Goal: Transaction & Acquisition: Purchase product/service

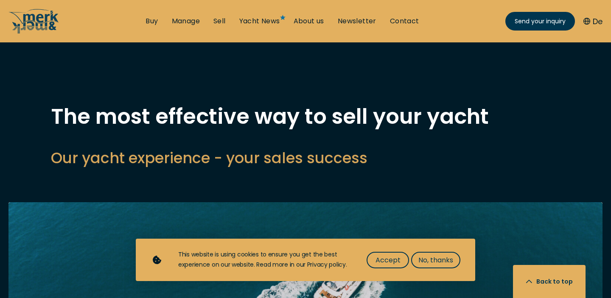
select select "sell"
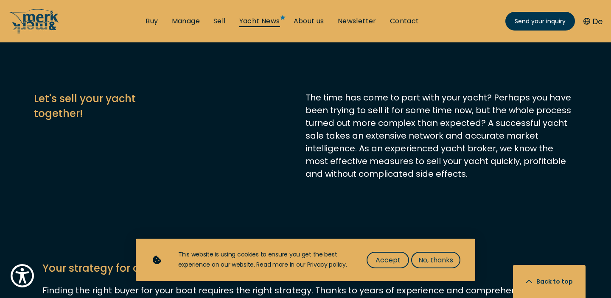
click at [273, 22] on link "Yacht News" at bounding box center [259, 21] width 41 height 9
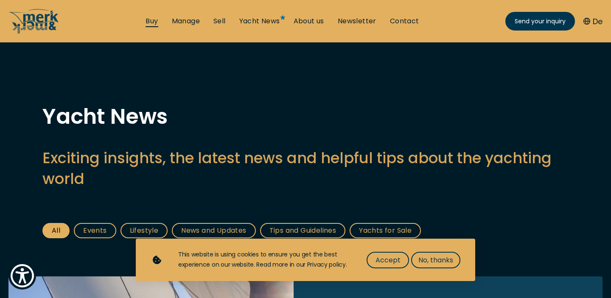
click at [152, 21] on link "Buy" at bounding box center [151, 21] width 12 height 9
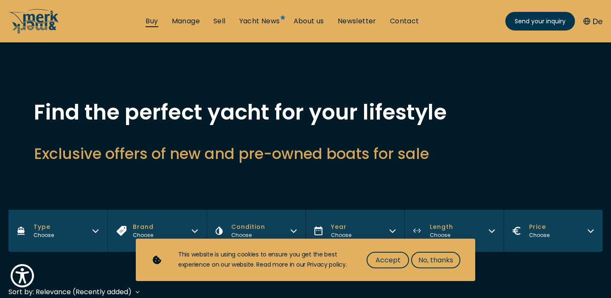
click at [153, 22] on link "Buy" at bounding box center [151, 21] width 12 height 9
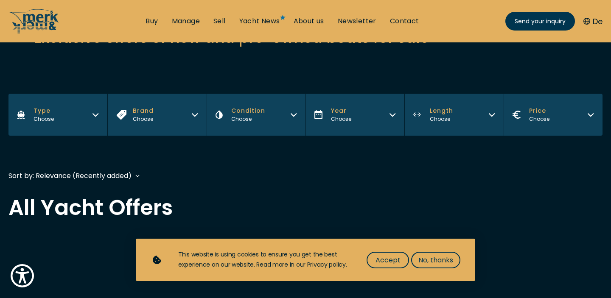
scroll to position [115, 0]
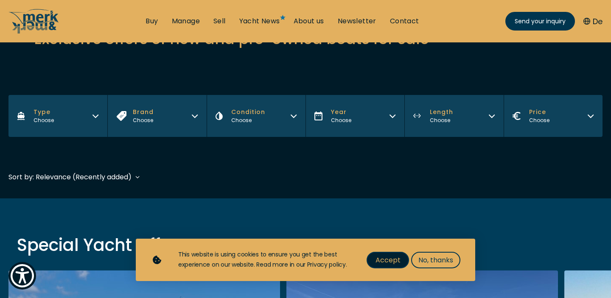
click at [394, 258] on span "Accept" at bounding box center [387, 260] width 25 height 11
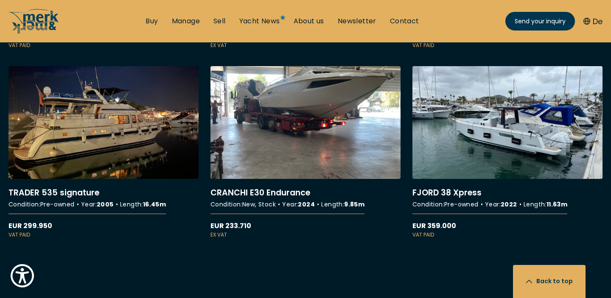
scroll to position [2116, 0]
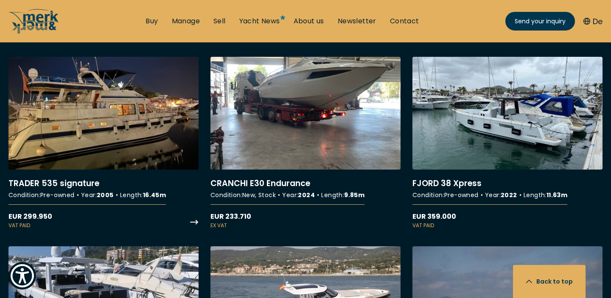
click at [151, 147] on link "More details about TRADER 535 signature" at bounding box center [103, 143] width 190 height 173
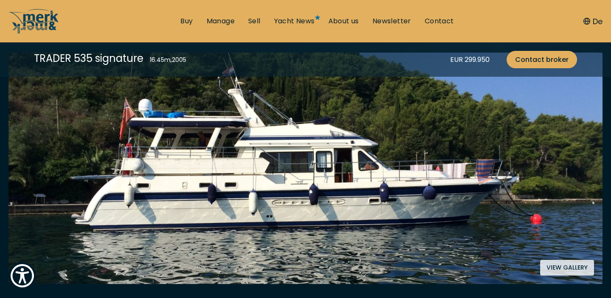
scroll to position [150, 0]
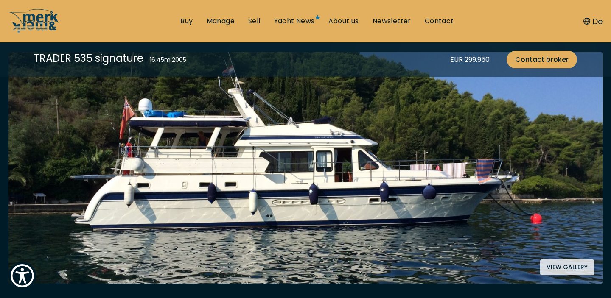
click at [559, 266] on button "View gallery" at bounding box center [567, 268] width 54 height 16
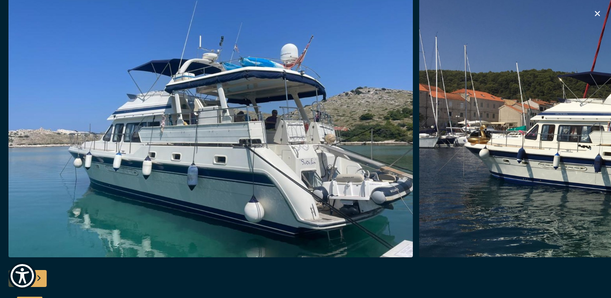
click at [529, 131] on img "button" at bounding box center [621, 121] width 404 height 271
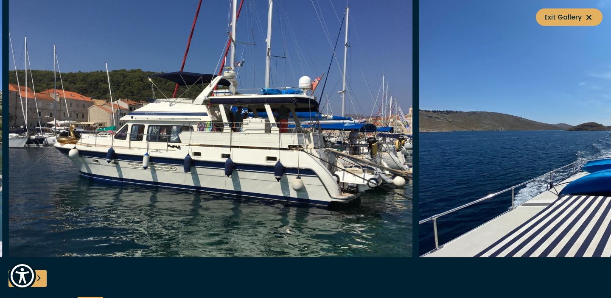
click at [525, 101] on img "button" at bounding box center [621, 121] width 404 height 271
click at [40, 280] on div "Next slide" at bounding box center [38, 278] width 17 height 17
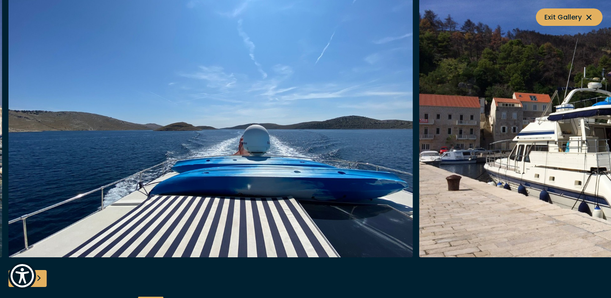
click at [40, 280] on div "Next slide" at bounding box center [38, 278] width 17 height 17
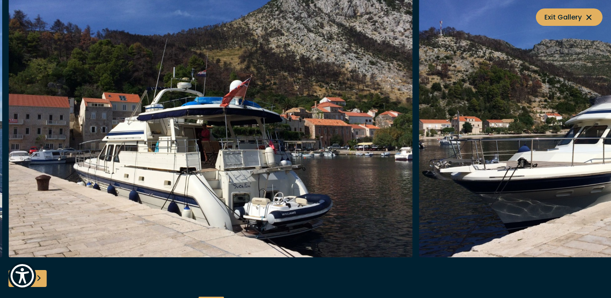
click at [40, 280] on div "Next slide" at bounding box center [38, 278] width 17 height 17
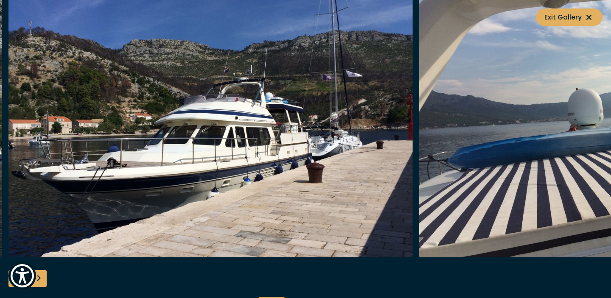
click at [40, 280] on div "Next slide" at bounding box center [38, 278] width 17 height 17
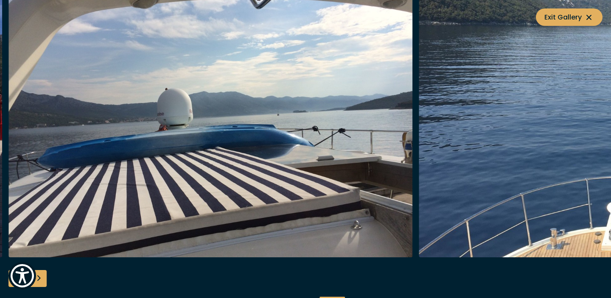
click at [40, 281] on div "Next slide" at bounding box center [38, 278] width 17 height 17
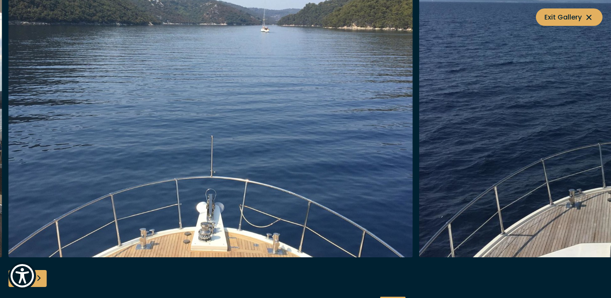
click at [40, 281] on div "Next slide" at bounding box center [38, 278] width 17 height 17
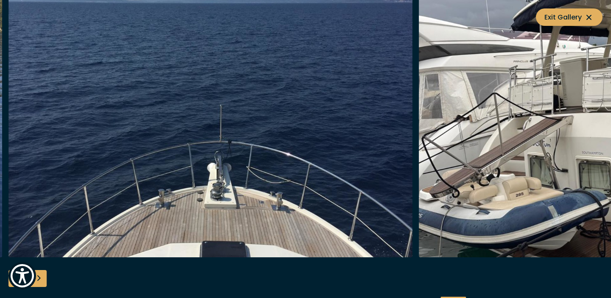
click at [40, 281] on div "Next slide" at bounding box center [38, 278] width 17 height 17
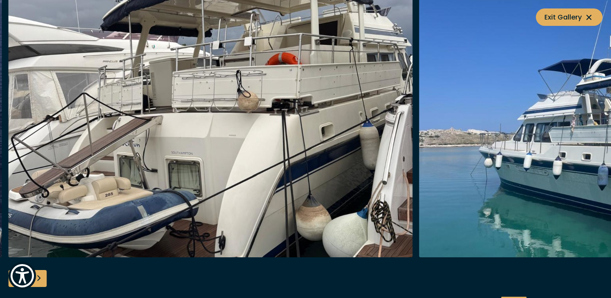
click at [40, 281] on div "Next slide" at bounding box center [38, 278] width 17 height 17
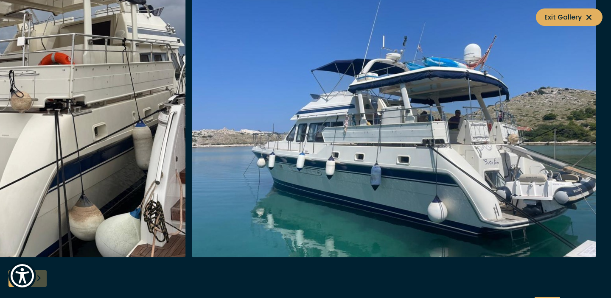
click at [40, 281] on div at bounding box center [305, 149] width 611 height 327
click at [42, 283] on div at bounding box center [305, 149] width 611 height 327
click at [564, 16] on span "Exit Gallery" at bounding box center [569, 17] width 50 height 11
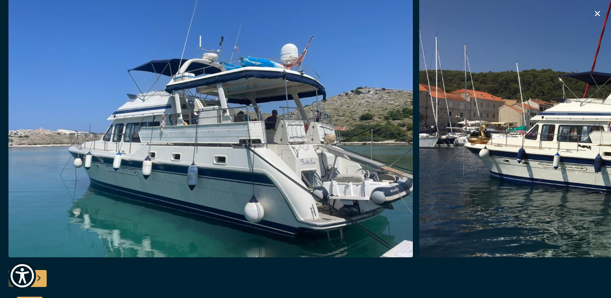
scroll to position [384, 0]
click at [599, 11] on icon "button" at bounding box center [597, 13] width 10 height 10
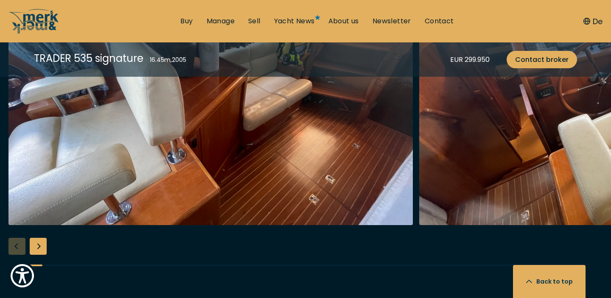
scroll to position [1504, 0]
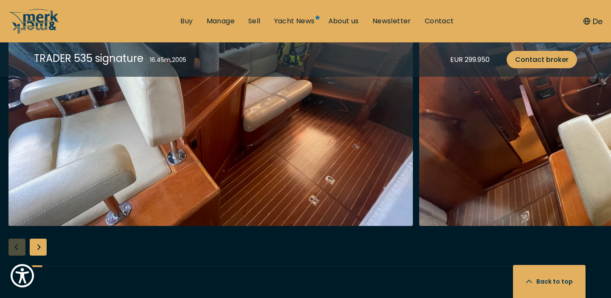
click at [42, 244] on div "Next slide" at bounding box center [38, 247] width 17 height 17
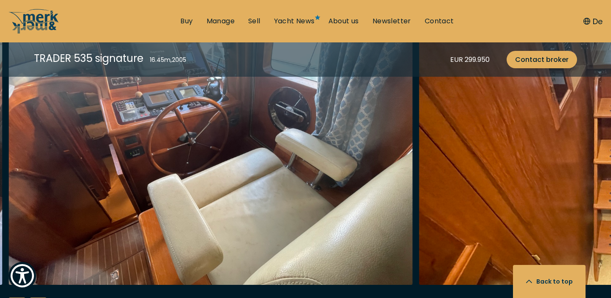
scroll to position [1451, 0]
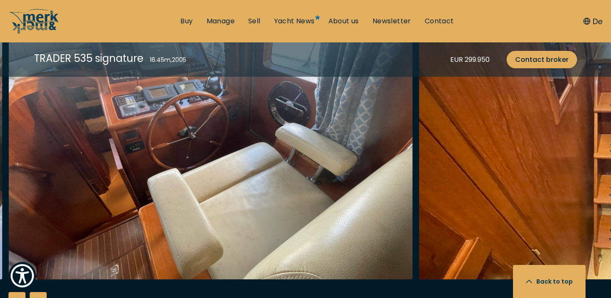
click at [43, 293] on div "Next slide" at bounding box center [38, 300] width 17 height 17
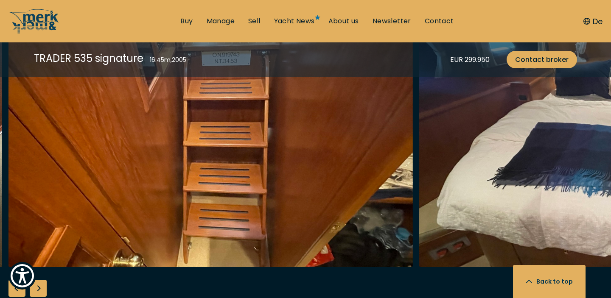
scroll to position [1501, 0]
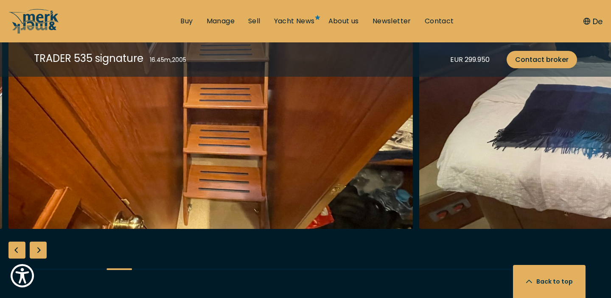
click at [43, 252] on div "Next slide" at bounding box center [38, 250] width 17 height 17
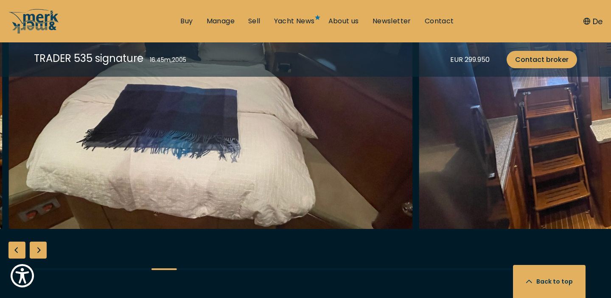
scroll to position [1382, 0]
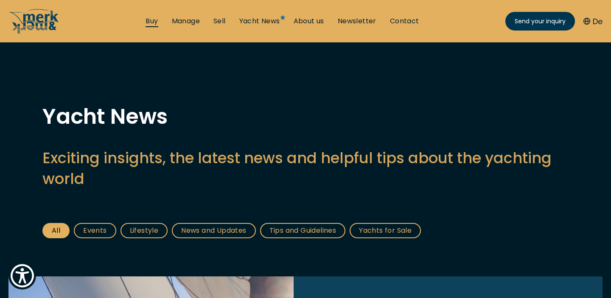
click at [149, 20] on link "Buy" at bounding box center [151, 21] width 12 height 9
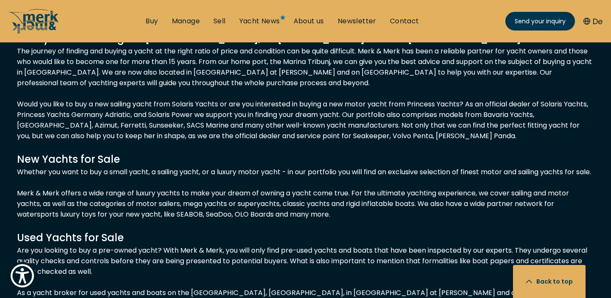
scroll to position [7478, 0]
